Goal: Task Accomplishment & Management: Manage account settings

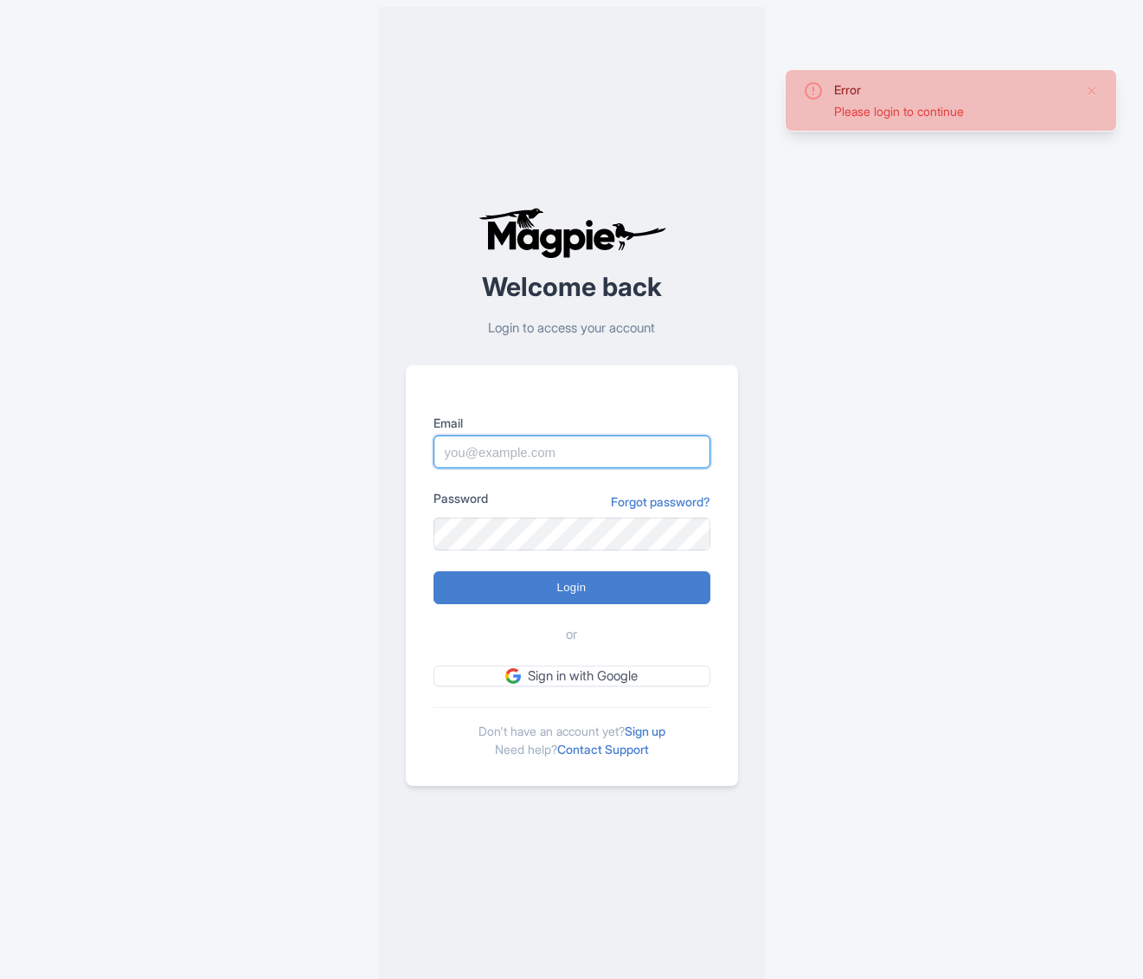
click at [510, 435] on input "Email" at bounding box center [571, 451] width 277 height 33
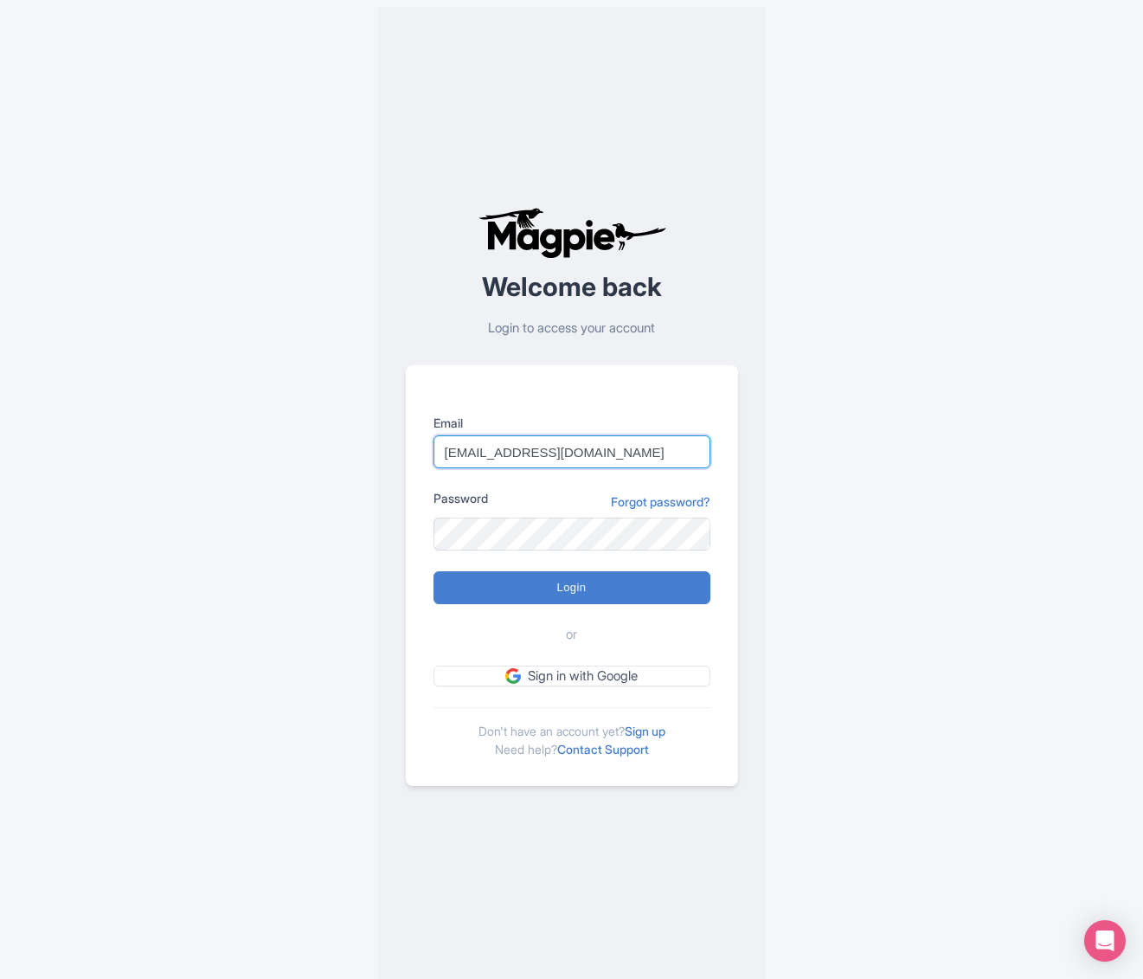
type input "[EMAIL_ADDRESS][DOMAIN_NAME]"
click at [433, 571] on input "Login" at bounding box center [571, 587] width 277 height 33
type input "Logging in..."
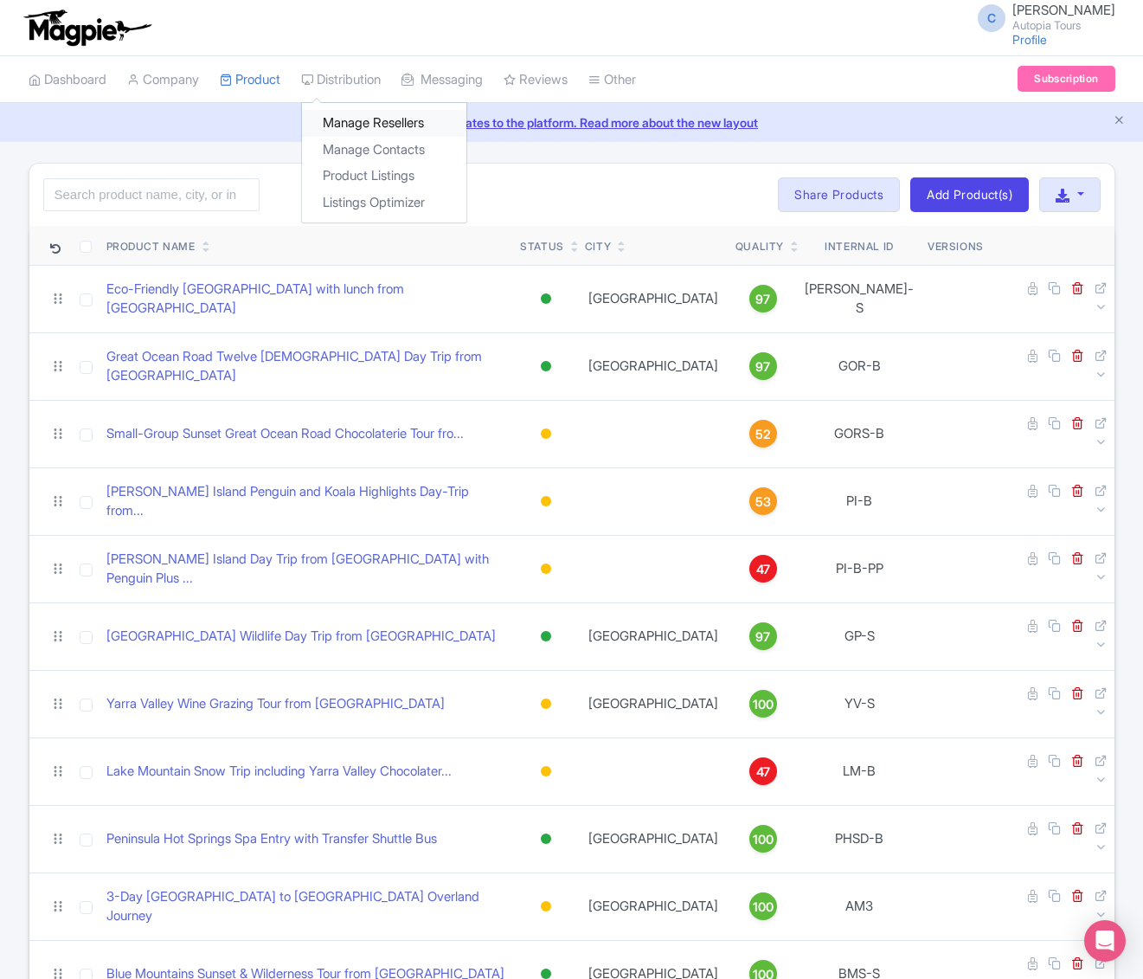
click at [352, 123] on link "Manage Resellers" at bounding box center [384, 123] width 164 height 27
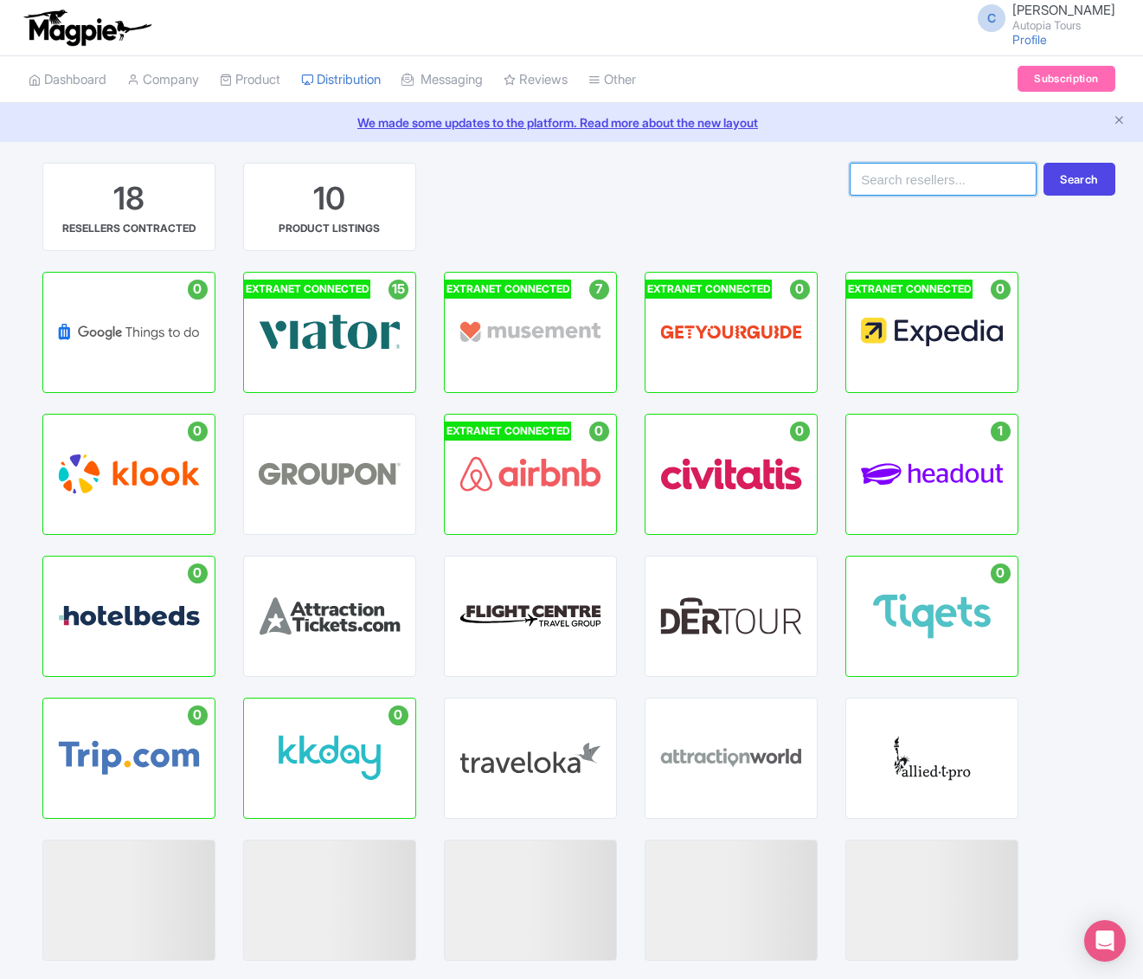
click at [918, 189] on input "search" at bounding box center [943, 179] width 187 height 33
type input "tourhound"
click at [1043, 163] on button "Search" at bounding box center [1078, 179] width 71 height 33
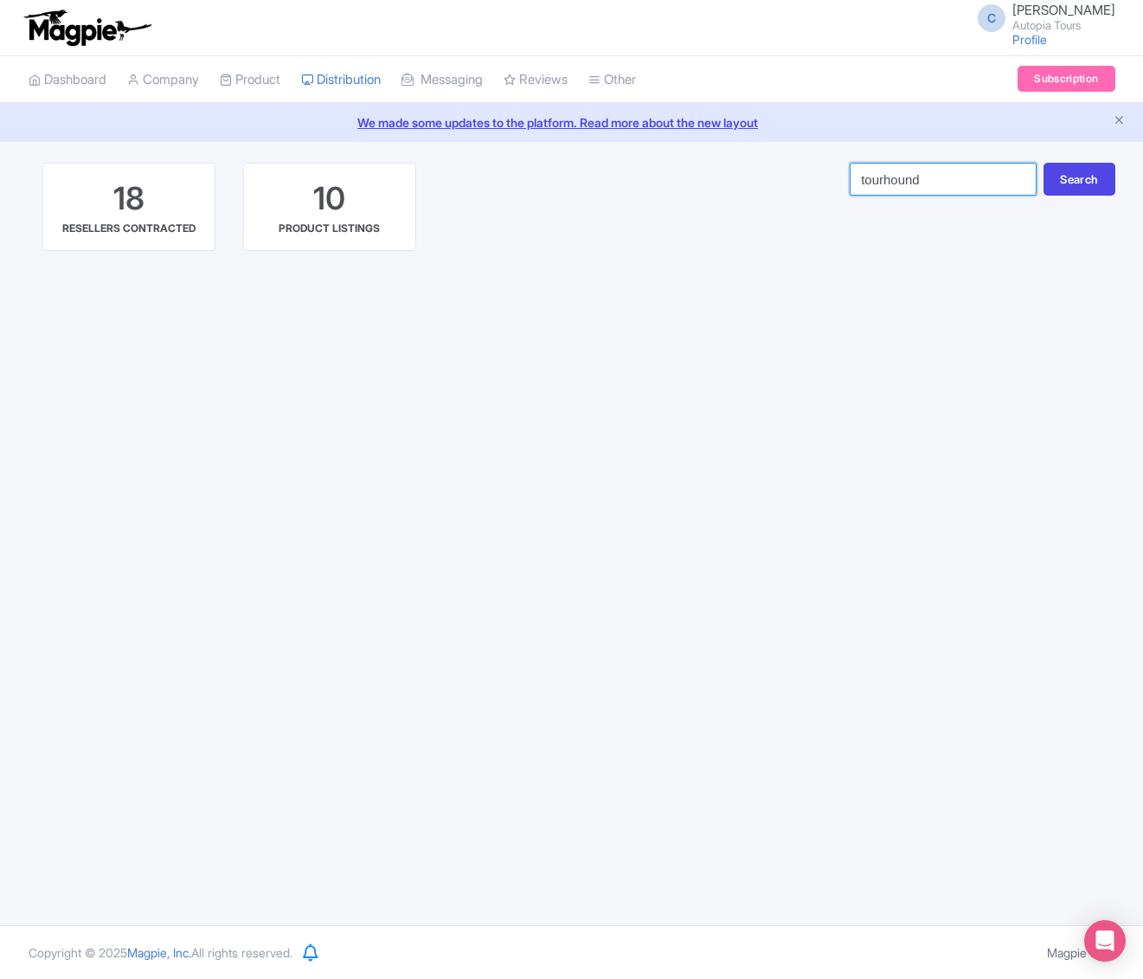
drag, startPoint x: 881, startPoint y: 177, endPoint x: 978, endPoint y: 180, distance: 96.9
click at [978, 180] on input "tourhound" at bounding box center [943, 179] width 187 height 33
type input "tourhub"
click at [1043, 163] on button "Search" at bounding box center [1078, 179] width 71 height 33
